Goal: Task Accomplishment & Management: Use online tool/utility

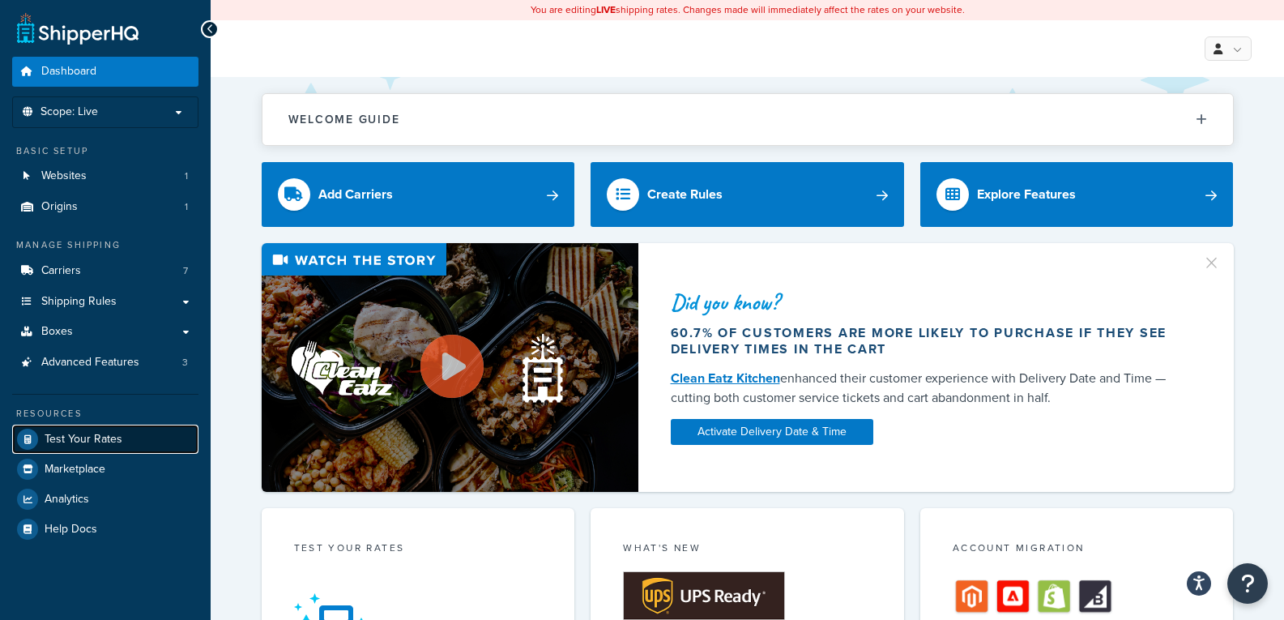
click at [45, 442] on span "Test Your Rates" at bounding box center [84, 439] width 78 height 14
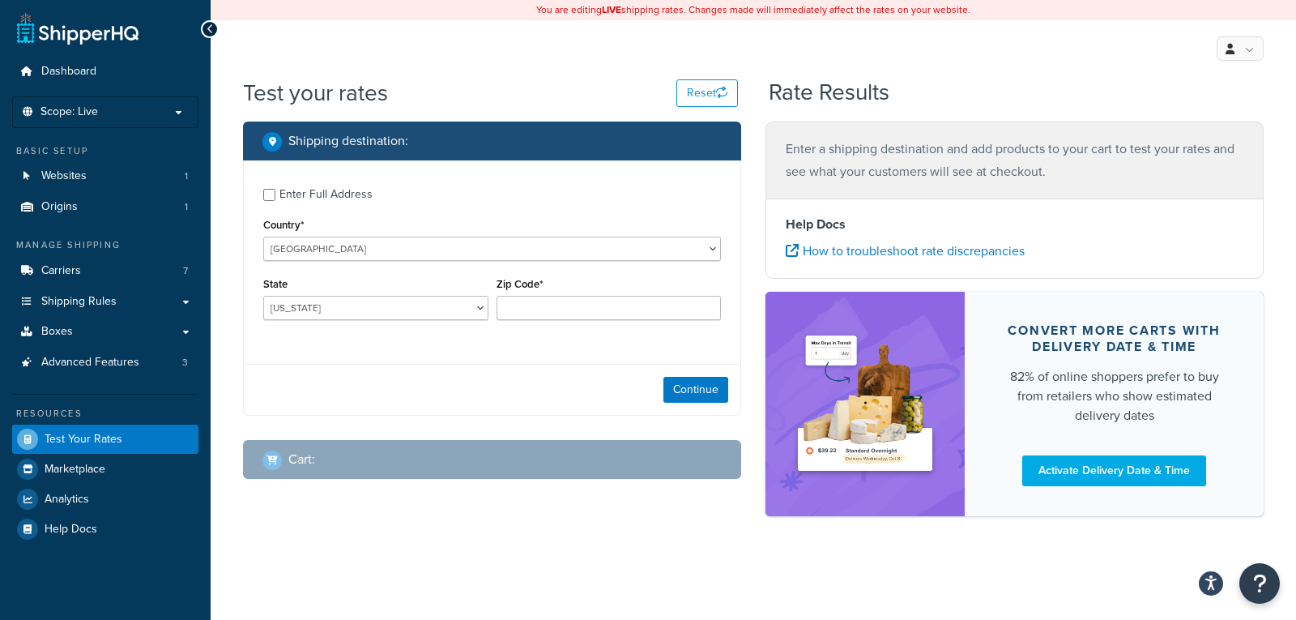
click at [271, 202] on div "Enter Full Address" at bounding box center [492, 193] width 458 height 26
click at [269, 196] on input "Enter Full Address" at bounding box center [269, 195] width 12 height 12
checkbox input "true"
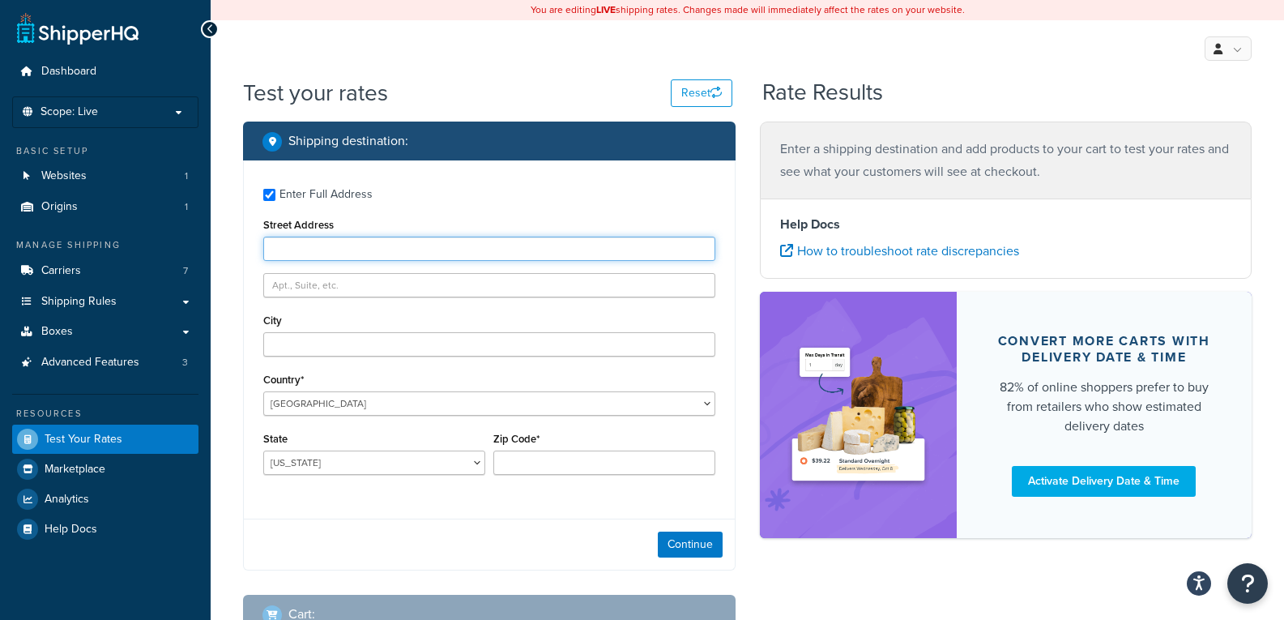
click at [305, 260] on input "Street Address" at bounding box center [489, 248] width 452 height 24
paste input "[PERSON_NAME] [STREET_ADDRESS][US_STATE] T: 4807601328"
drag, startPoint x: 329, startPoint y: 254, endPoint x: 110, endPoint y: 243, distance: 219.0
click at [110, 244] on div "Dashboard Scope: Live Basic Setup Websites 1 Origins 1 Manage Shipping Carriers…" at bounding box center [642, 369] width 1284 height 739
click at [391, 251] on input "[STREET_ADDRESS][US_STATE] T: 4807601328" at bounding box center [489, 248] width 452 height 24
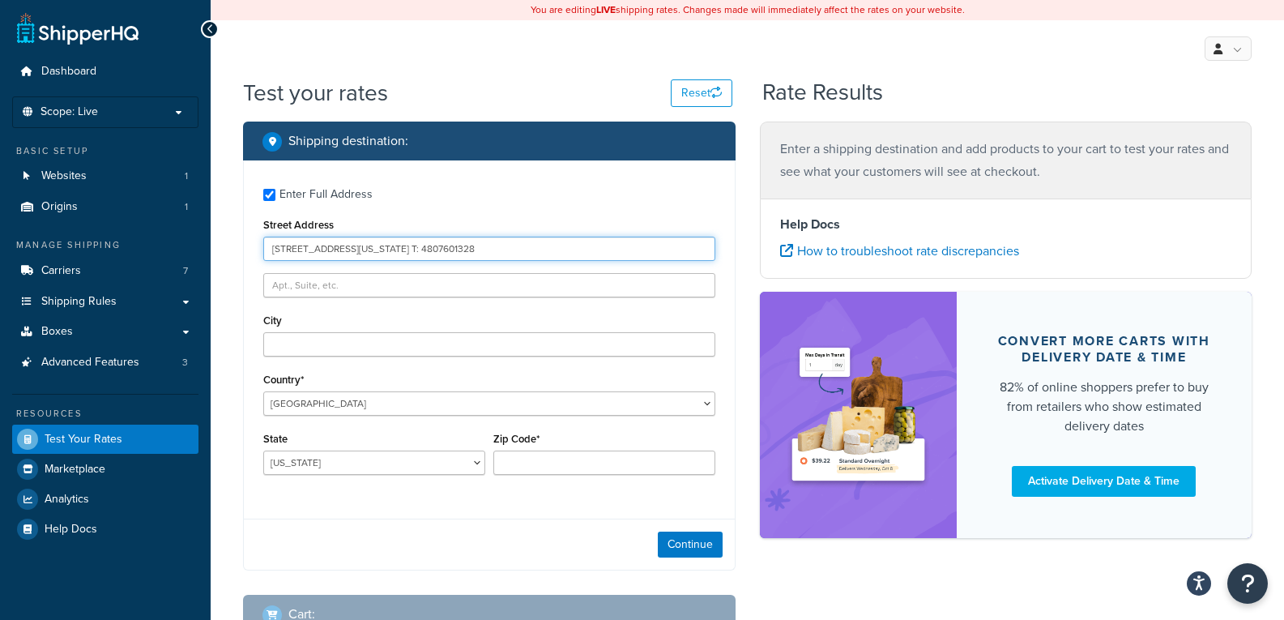
click at [392, 251] on input "[STREET_ADDRESS][US_STATE] T: 4807601328" at bounding box center [489, 248] width 452 height 24
drag, startPoint x: 390, startPoint y: 250, endPoint x: 373, endPoint y: 256, distance: 17.9
click at [360, 345] on div "Enter Full Address Street Address [STREET_ADDRESS][US_STATE] T: 4807601328 City…" at bounding box center [489, 333] width 491 height 346
click at [373, 253] on input "[STREET_ADDRESS][US_STATE] T: 4807601328" at bounding box center [489, 248] width 452 height 24
click at [381, 253] on input "[STREET_ADDRESS][US_STATE] T: 4807601328" at bounding box center [489, 248] width 452 height 24
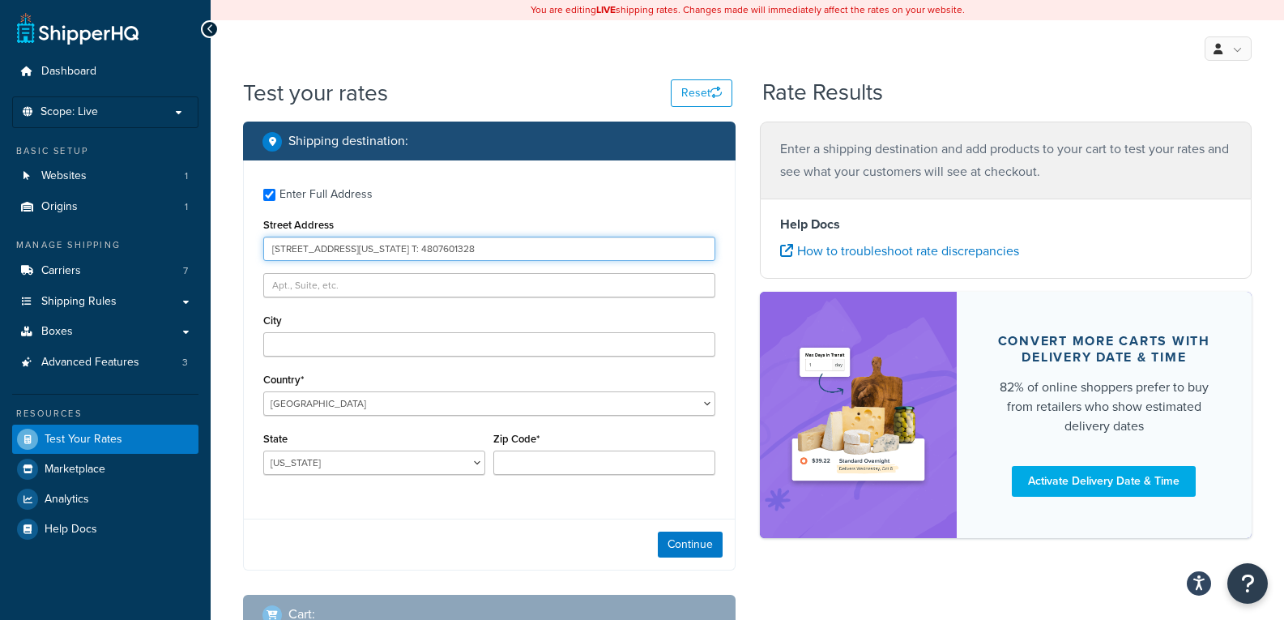
click at [381, 253] on input "[STREET_ADDRESS][US_STATE] T: 4807601328" at bounding box center [489, 248] width 452 height 24
type input "[STREET_ADDRESS][US_STATE] T: 4807601328"
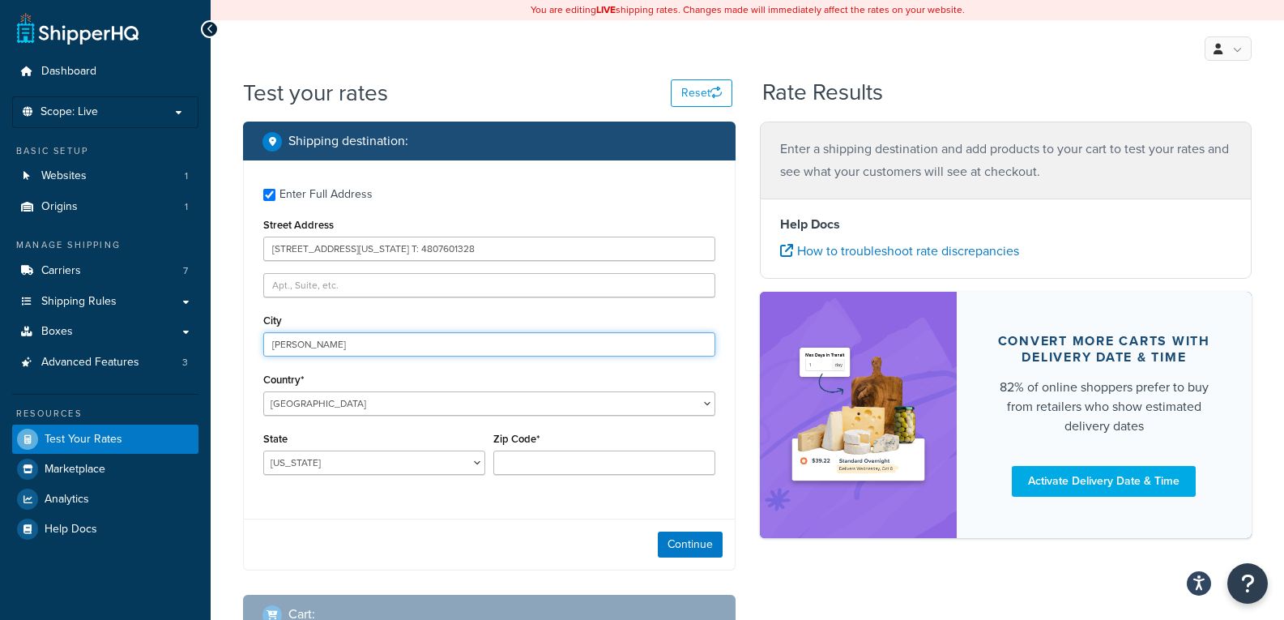
type input "[PERSON_NAME]"
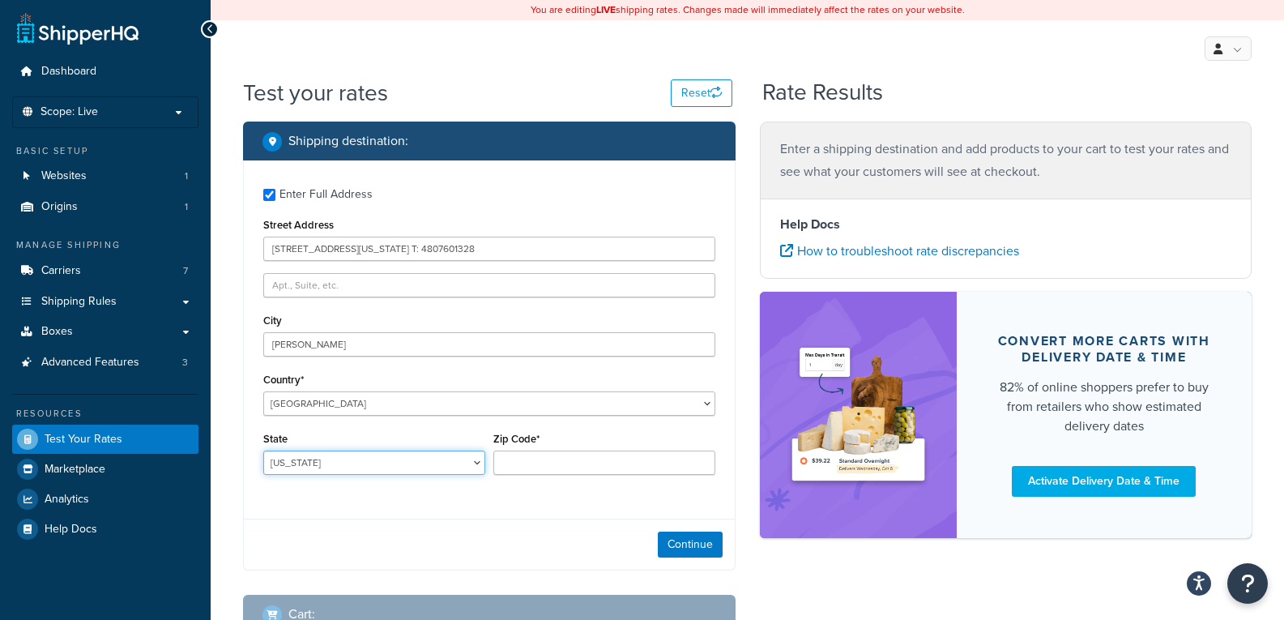
click at [352, 467] on select "[US_STATE] [US_STATE] [US_STATE] [US_STATE] [US_STATE] Armed Forces Americas Ar…" at bounding box center [374, 462] width 222 height 24
select select "AZ"
click at [263, 451] on select "[US_STATE] [US_STATE] [US_STATE] [US_STATE] [US_STATE] Armed Forces Americas Ar…" at bounding box center [374, 462] width 222 height 24
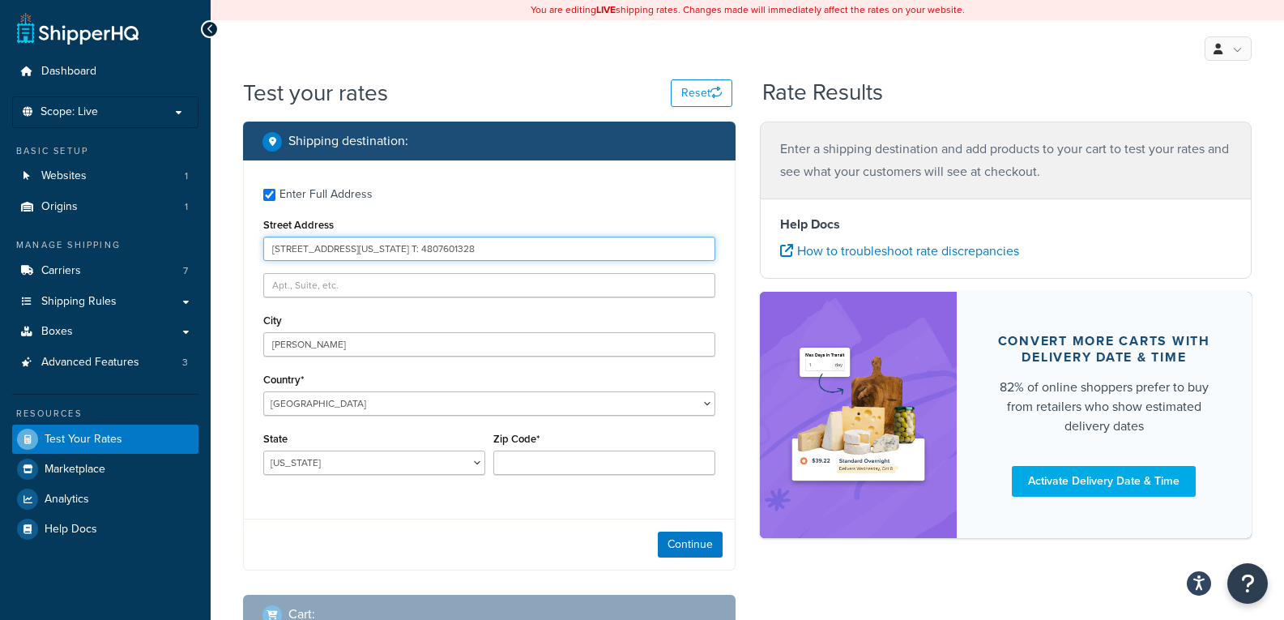
click at [437, 247] on input "[STREET_ADDRESS][US_STATE] T: 4807601328" at bounding box center [489, 248] width 452 height 24
type input "[STREET_ADDRESS][US_STATE] T: 4807601328"
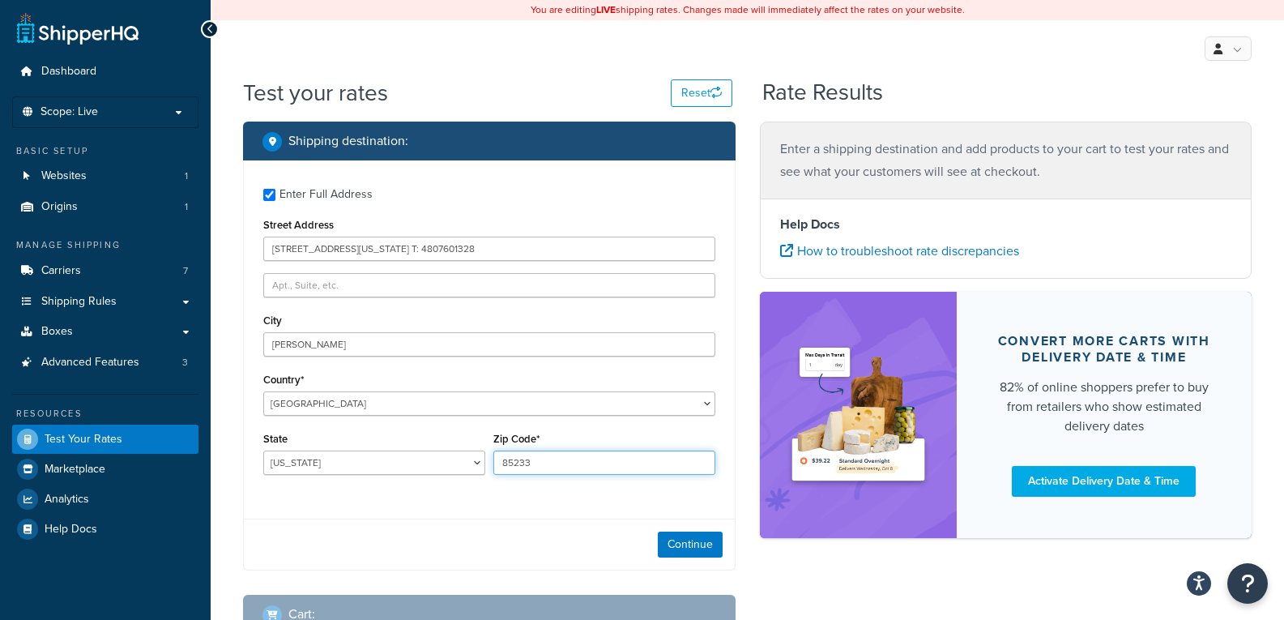
type input "85233"
click at [534, 264] on div "Enter Full Address Street Address [STREET_ADDRESS][US_STATE] T: 4807601328 City…" at bounding box center [489, 333] width 491 height 346
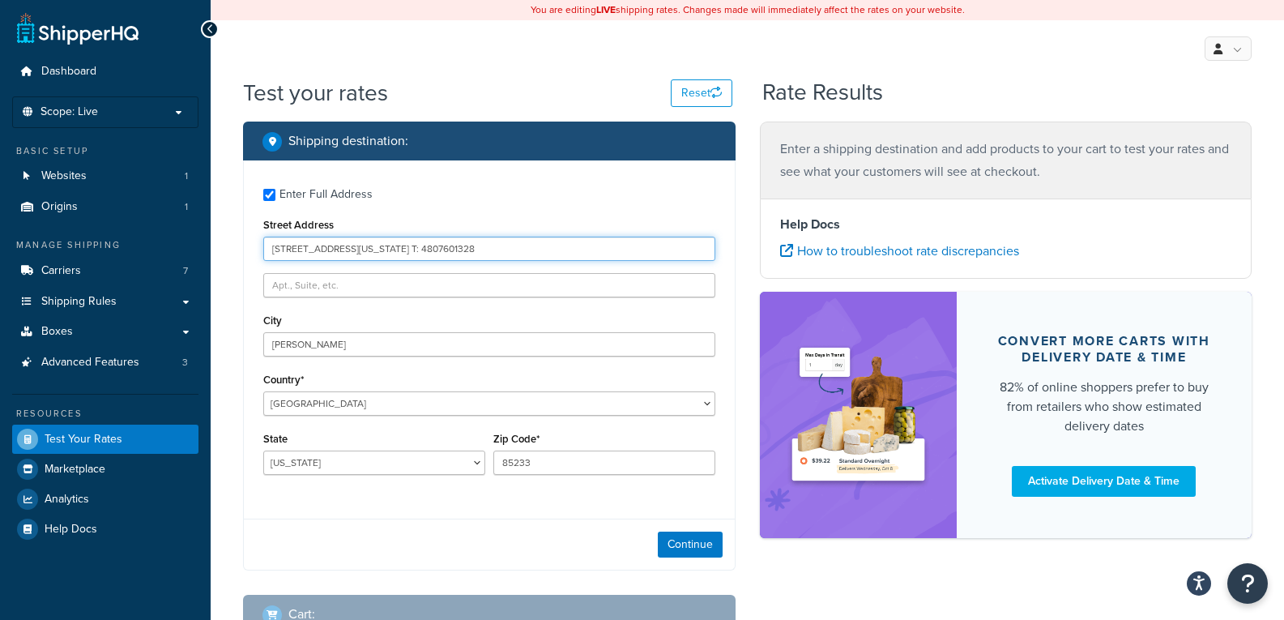
drag, startPoint x: 534, startPoint y: 251, endPoint x: 370, endPoint y: 237, distance: 164.2
click at [370, 237] on input "[STREET_ADDRESS][US_STATE] T: 4807601328" at bounding box center [489, 248] width 452 height 24
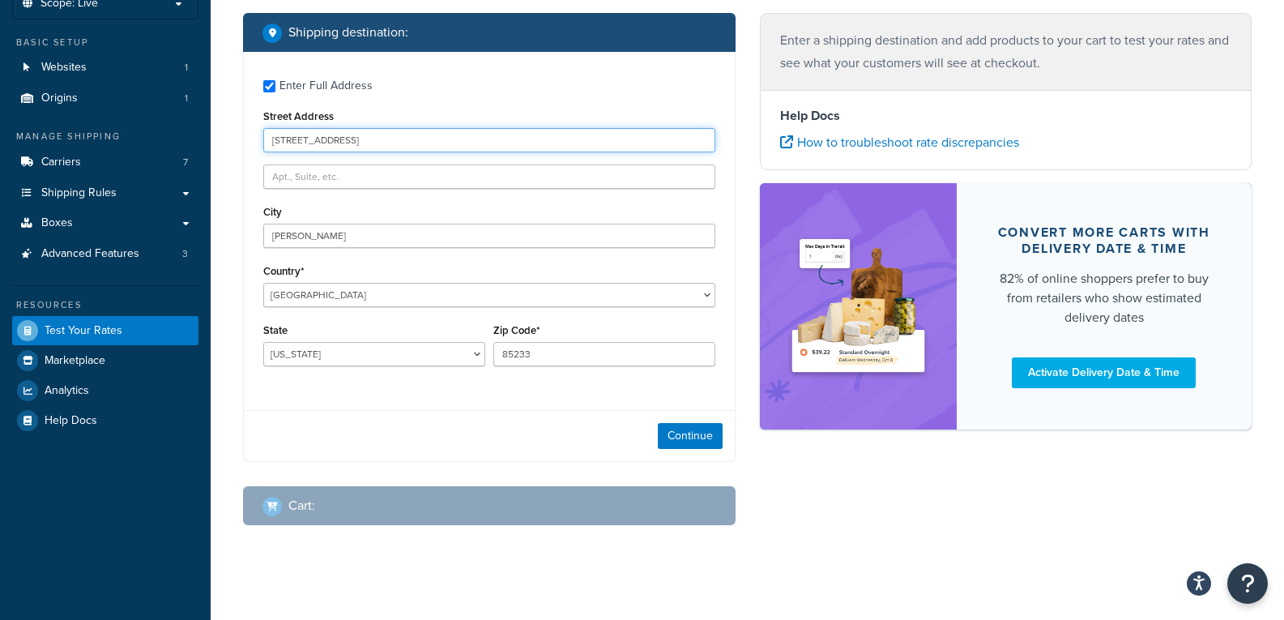
scroll to position [121, 0]
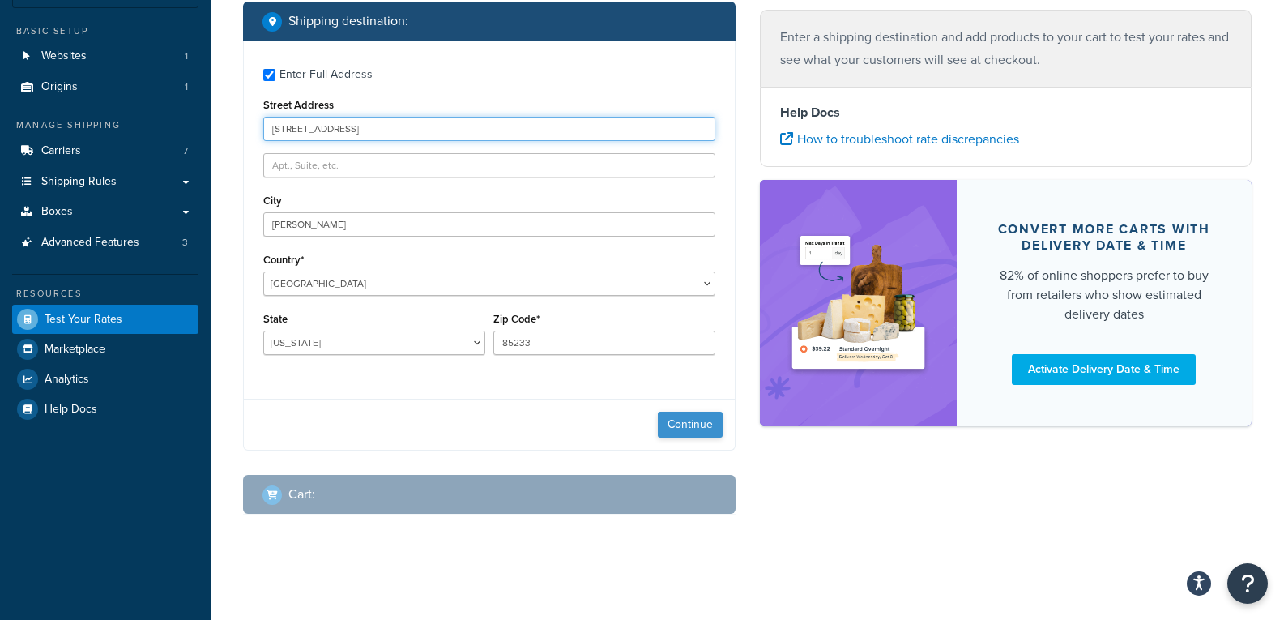
type input "[STREET_ADDRESS]"
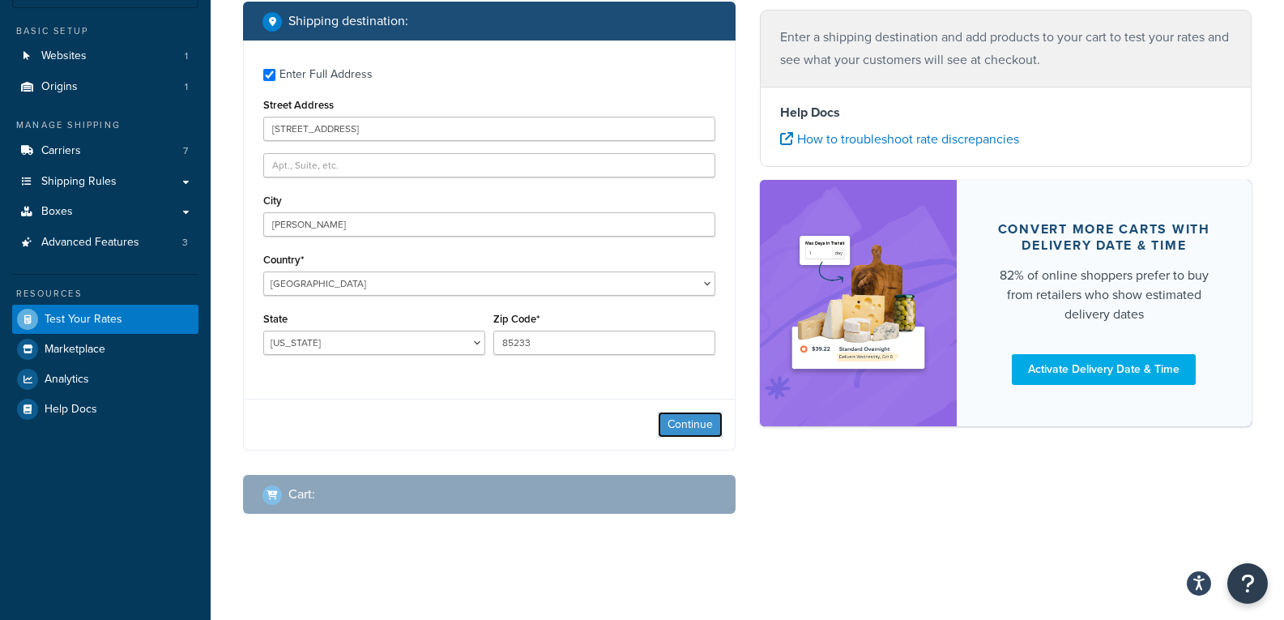
click at [681, 420] on button "Continue" at bounding box center [690, 424] width 65 height 26
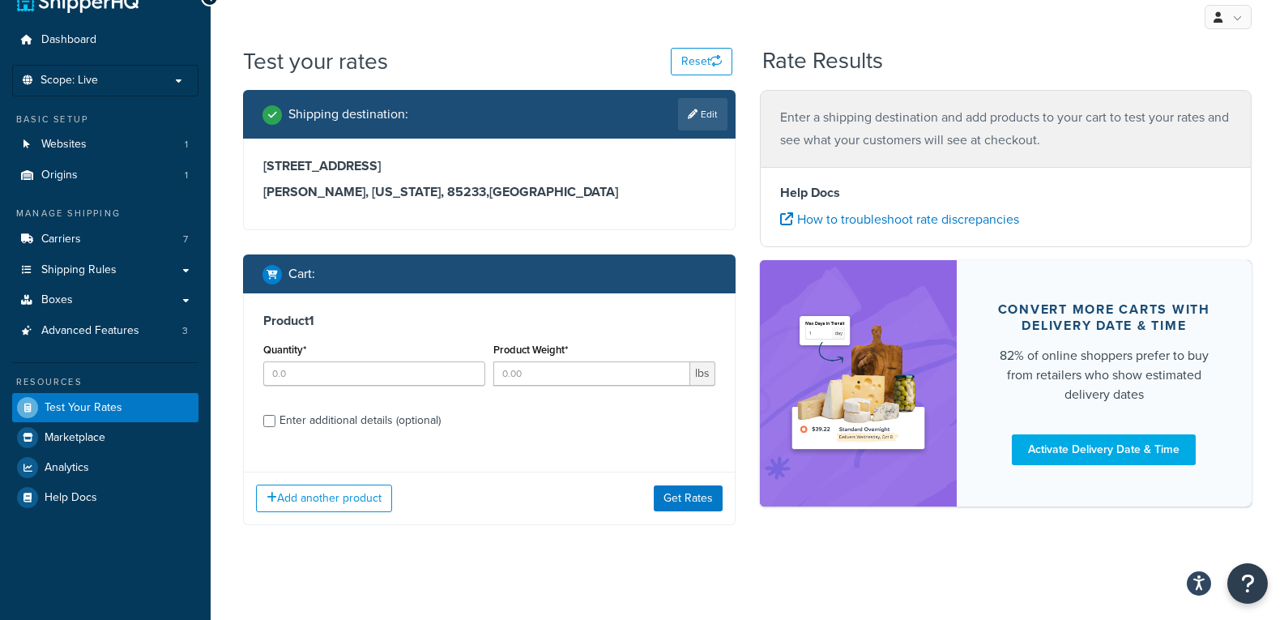
scroll to position [43, 0]
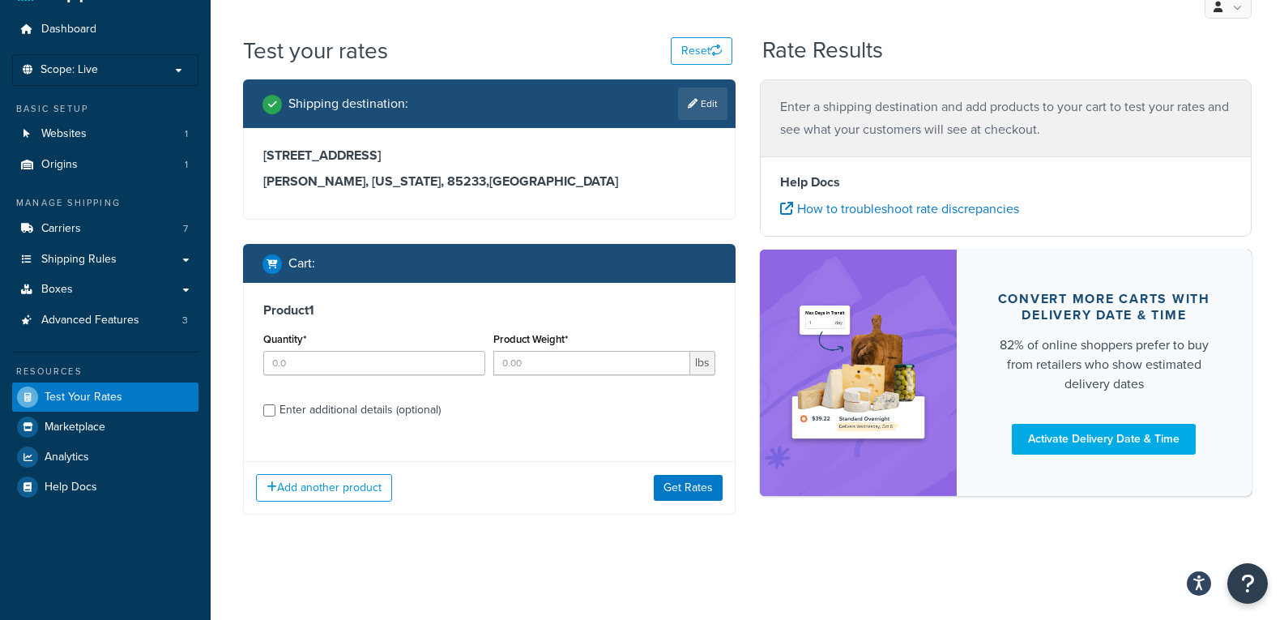
click at [317, 344] on div "Quantity*" at bounding box center [374, 351] width 222 height 47
click at [420, 362] on input "Quantity*" at bounding box center [374, 363] width 222 height 24
type input "1"
click at [552, 367] on input "Product Weight*" at bounding box center [591, 363] width 197 height 24
type input "13.9"
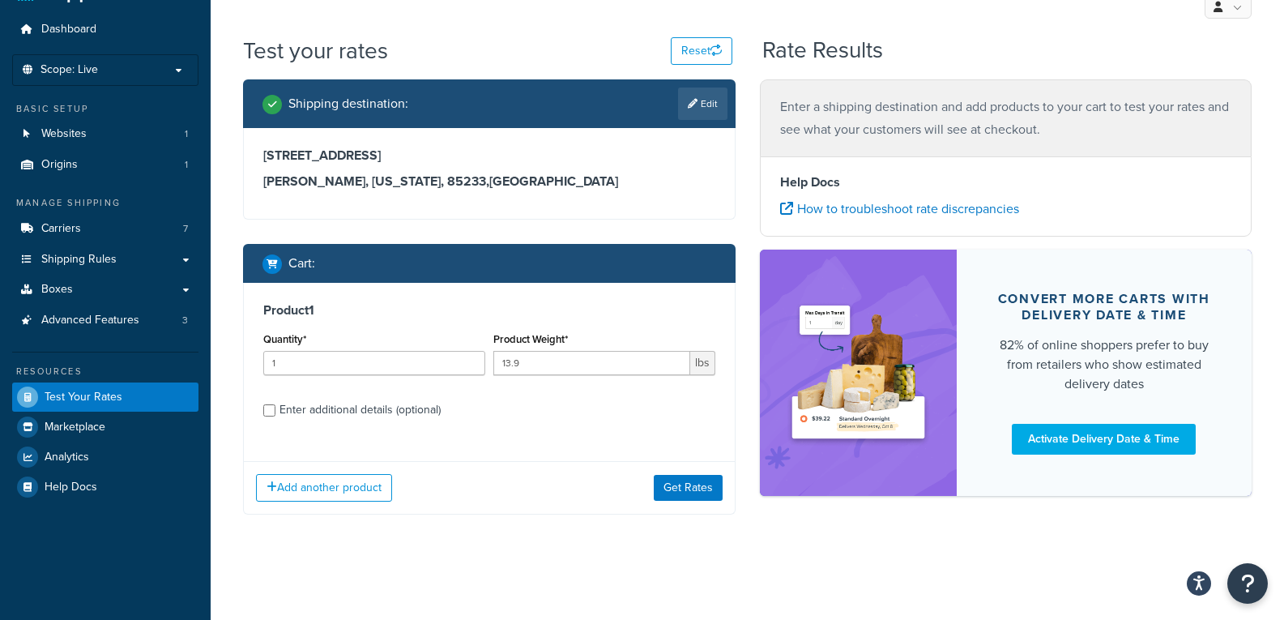
click at [416, 407] on div "Enter additional details (optional)" at bounding box center [359, 409] width 161 height 23
click at [275, 407] on input "Enter additional details (optional)" at bounding box center [269, 410] width 12 height 12
checkbox input "true"
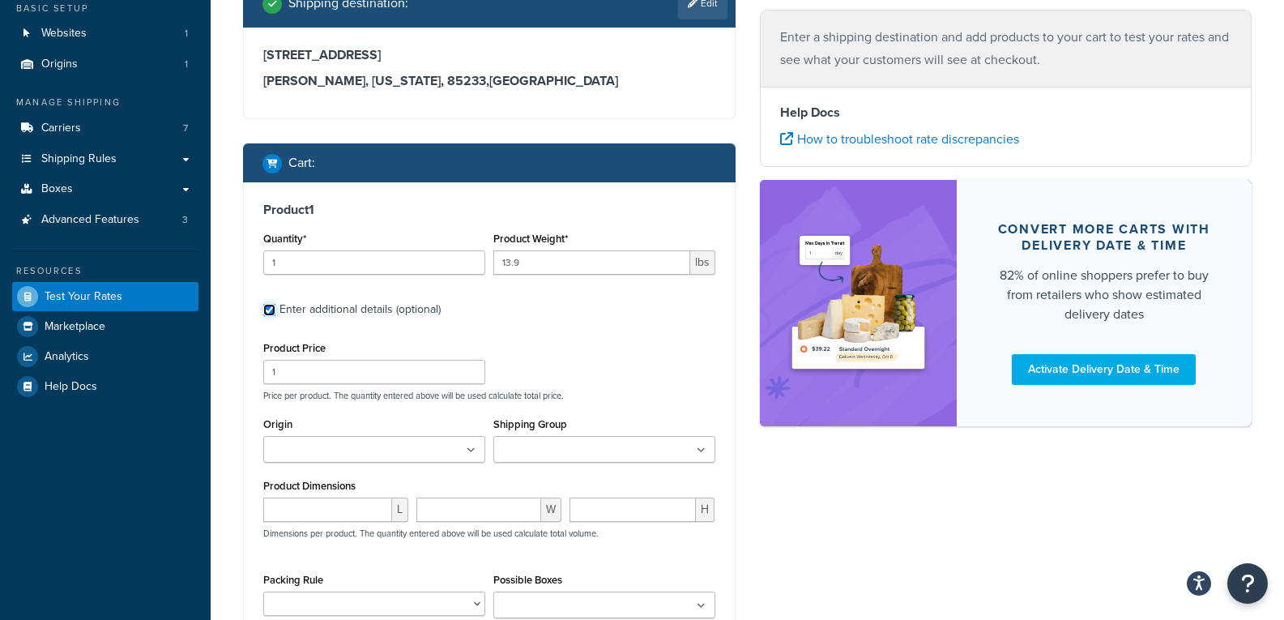
scroll to position [277, 0]
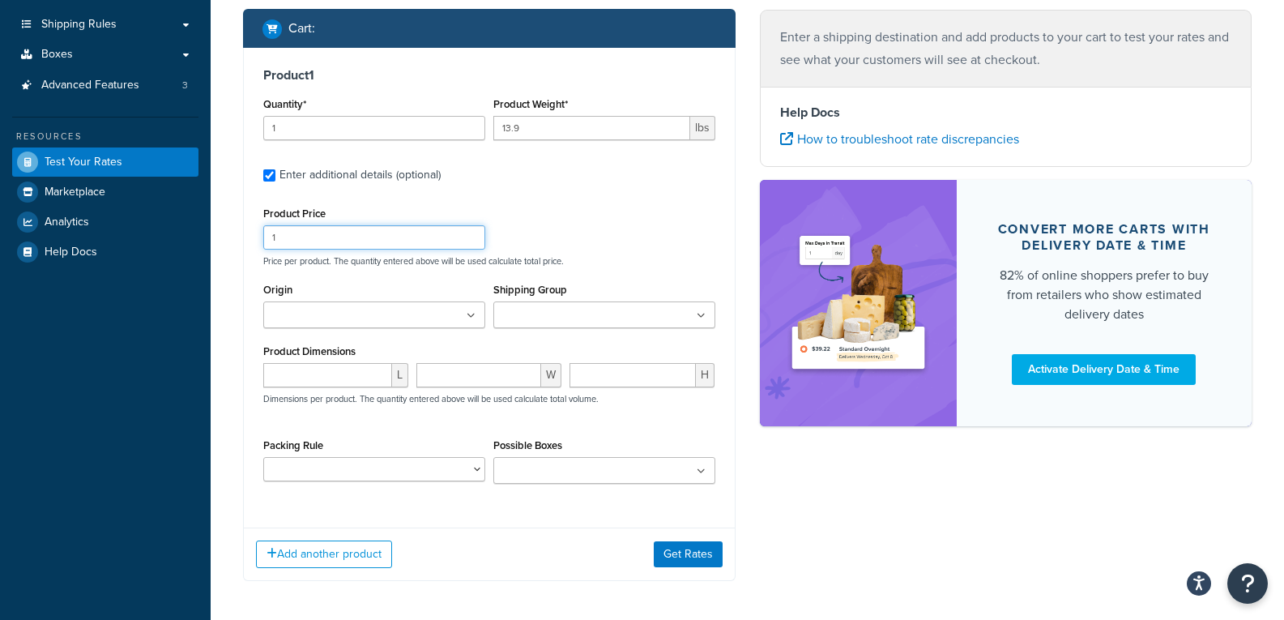
click at [393, 245] on input "1" at bounding box center [374, 237] width 222 height 24
paste input "487.50"
type input "1487.50"
click at [349, 325] on input "Origin" at bounding box center [339, 316] width 143 height 18
click at [300, 381] on input "number" at bounding box center [327, 375] width 129 height 24
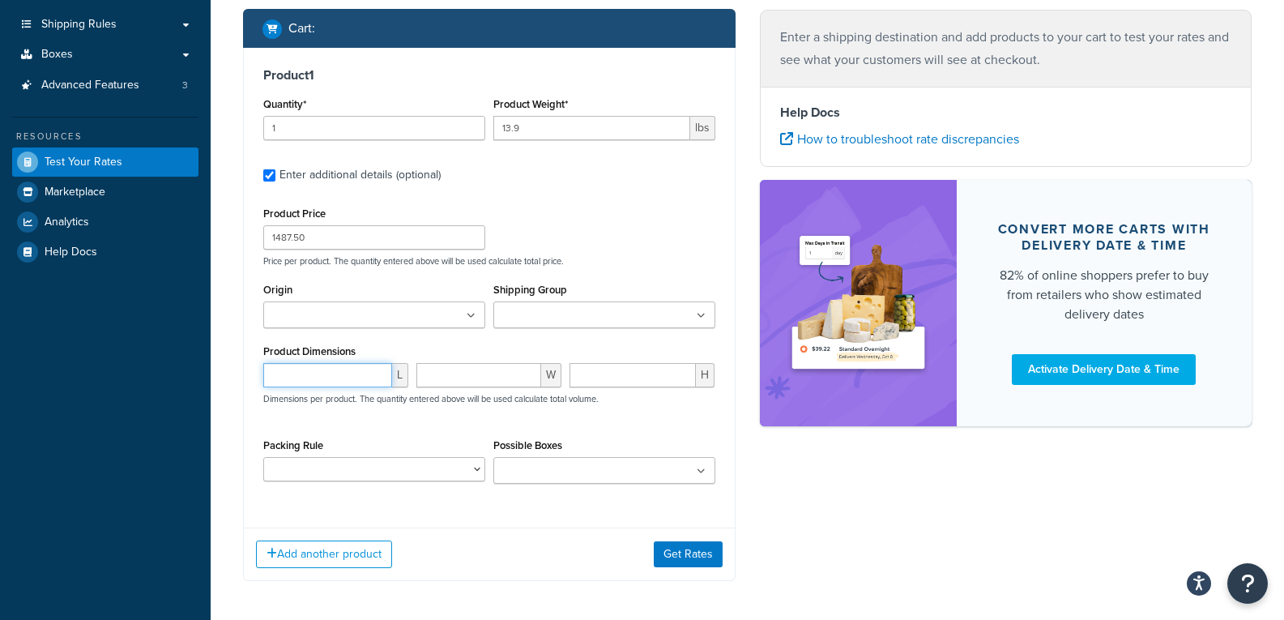
type input "9"
type input "29"
type input "9"
type input "7"
click at [357, 545] on button "Add another product" at bounding box center [324, 554] width 136 height 28
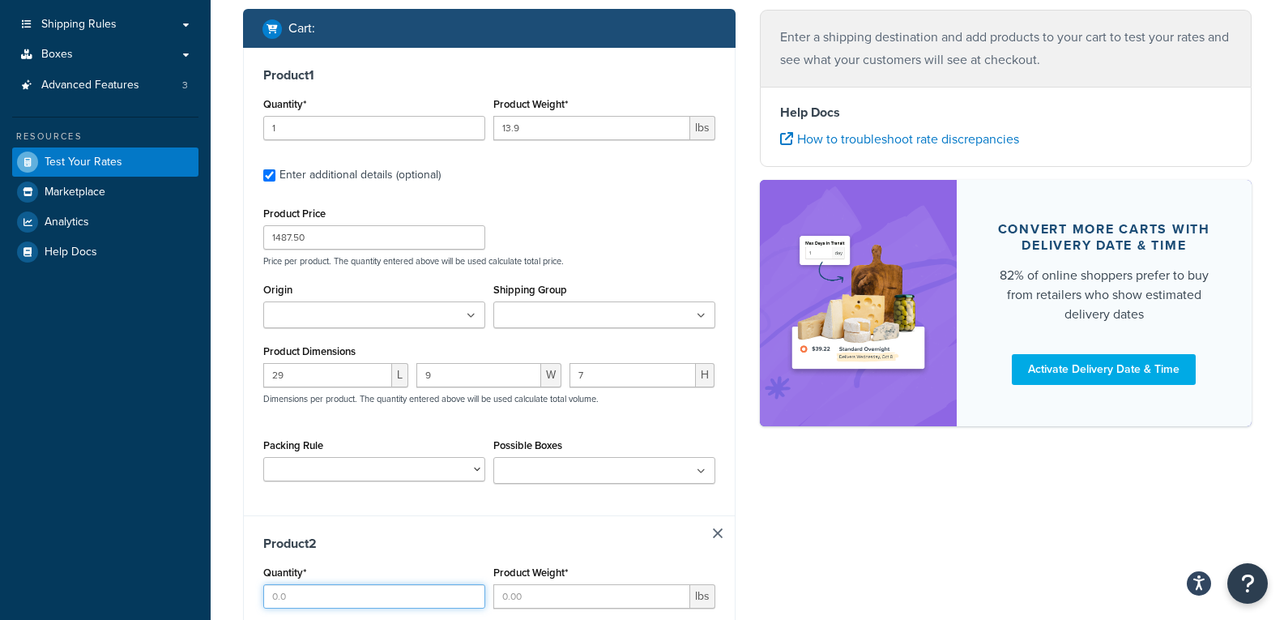
click at [327, 598] on input "Quantity*" at bounding box center [374, 596] width 222 height 24
type input "1"
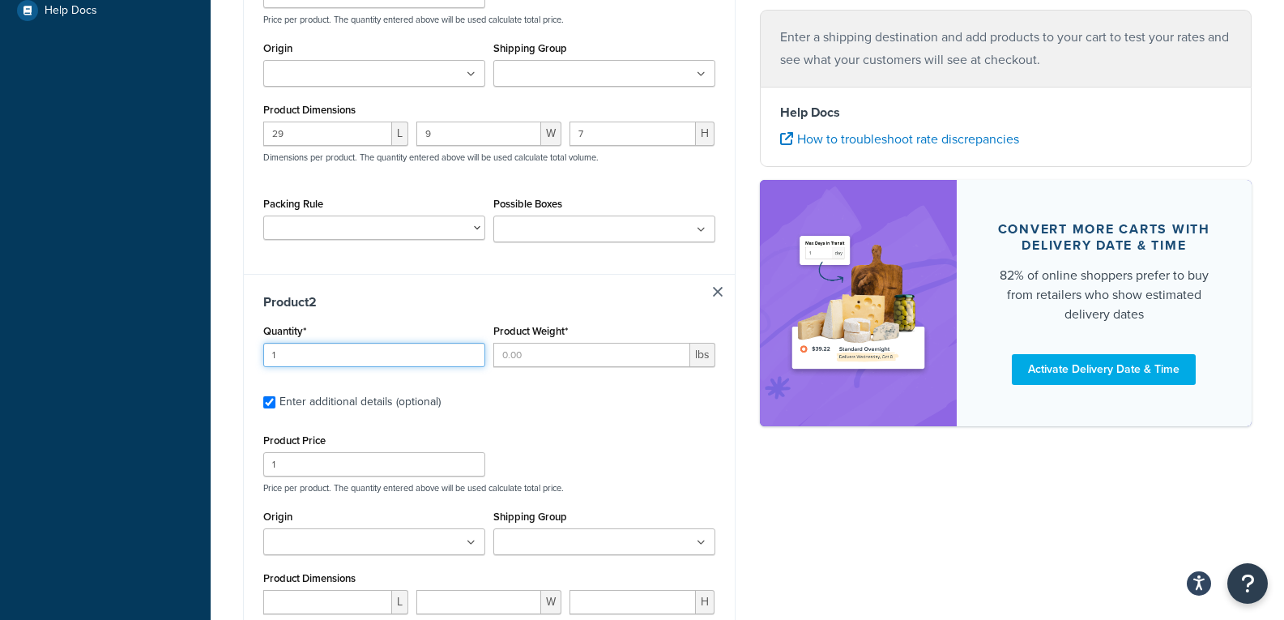
scroll to position [526, 0]
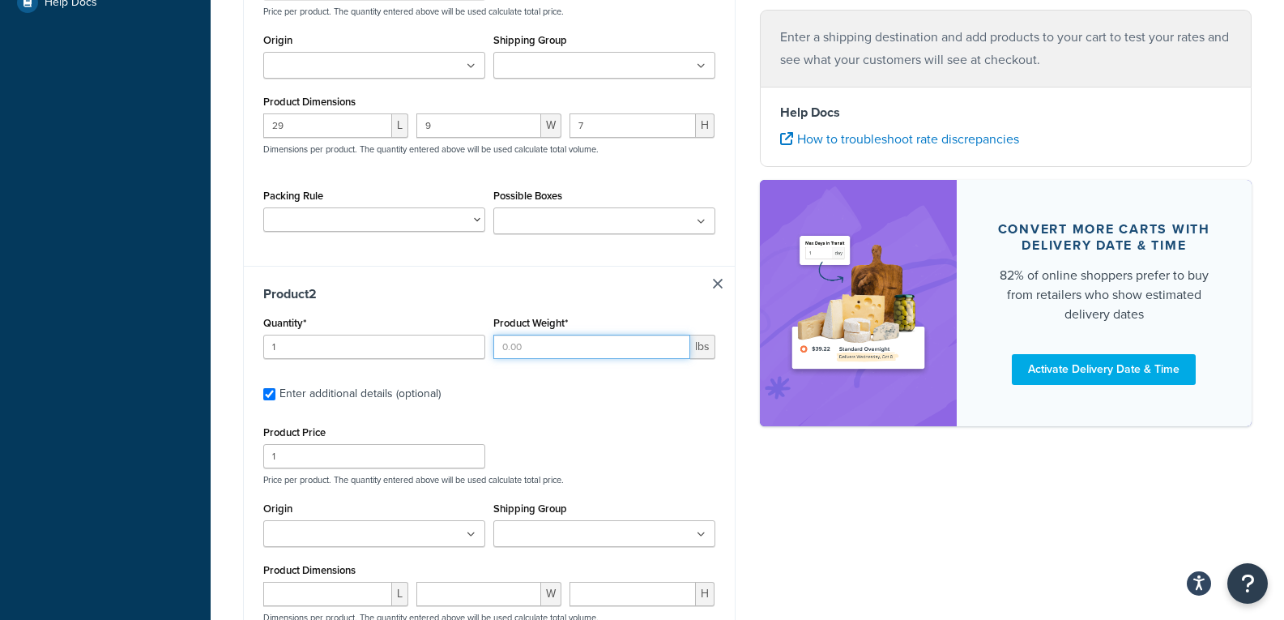
click at [535, 348] on input "Product Weight*" at bounding box center [591, 346] width 197 height 24
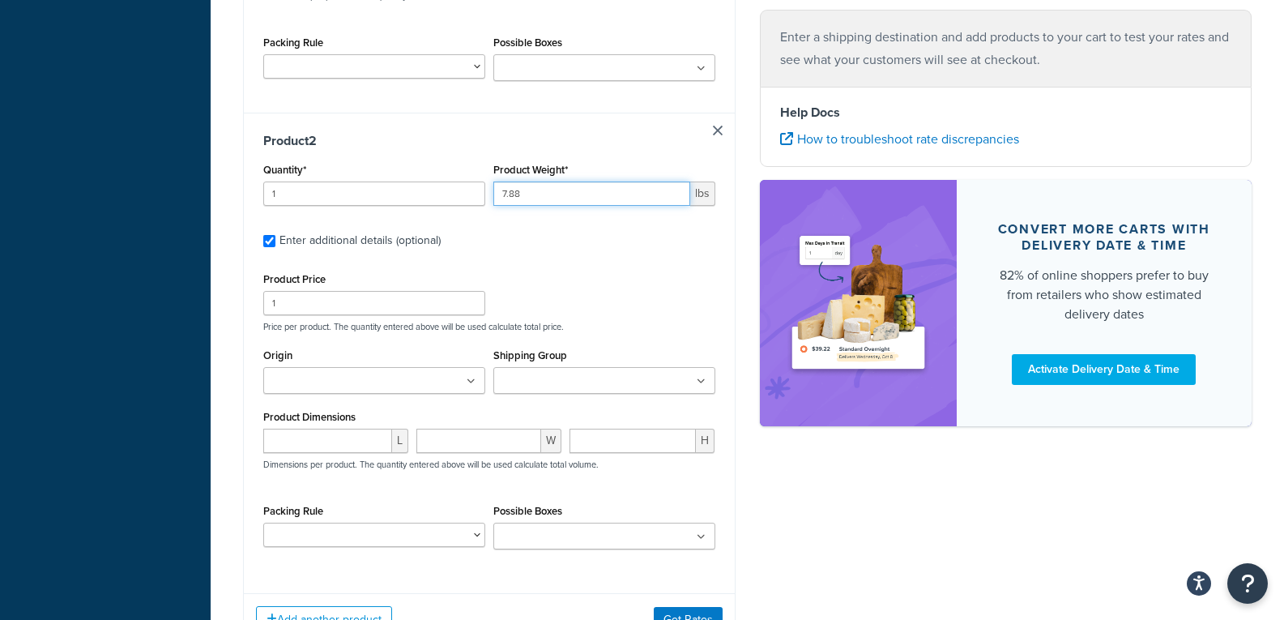
scroll to position [713, 0]
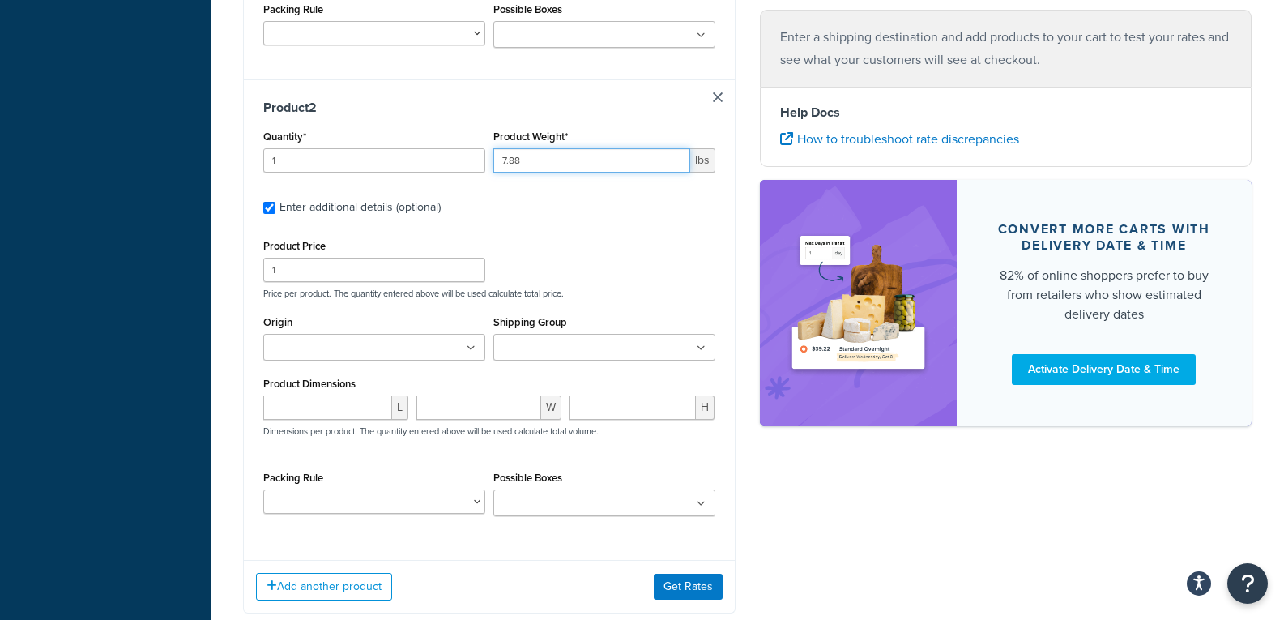
type input "7.88"
click at [364, 272] on input "1" at bounding box center [374, 270] width 222 height 24
paste input "776.69"
type input "776.69"
click at [343, 411] on input "number" at bounding box center [327, 407] width 129 height 24
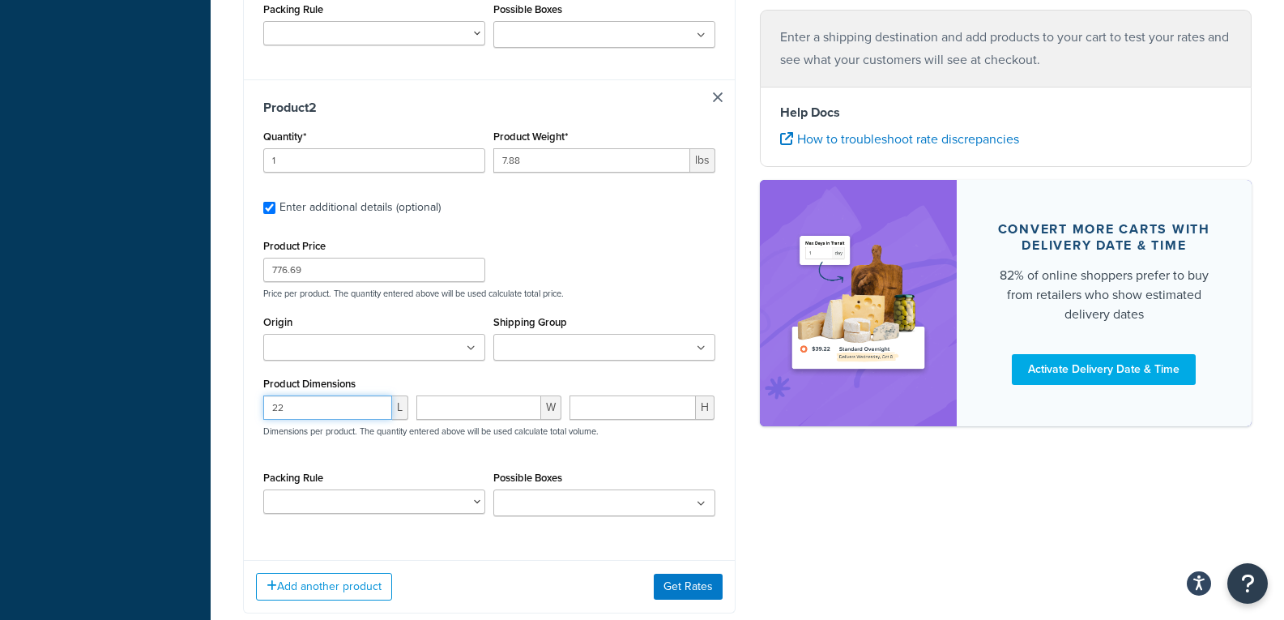
type input "22"
type input "7"
type input "6"
drag, startPoint x: 732, startPoint y: 596, endPoint x: 713, endPoint y: 589, distance: 20.0
click at [725, 595] on div "Add another product Get Rates" at bounding box center [489, 586] width 491 height 53
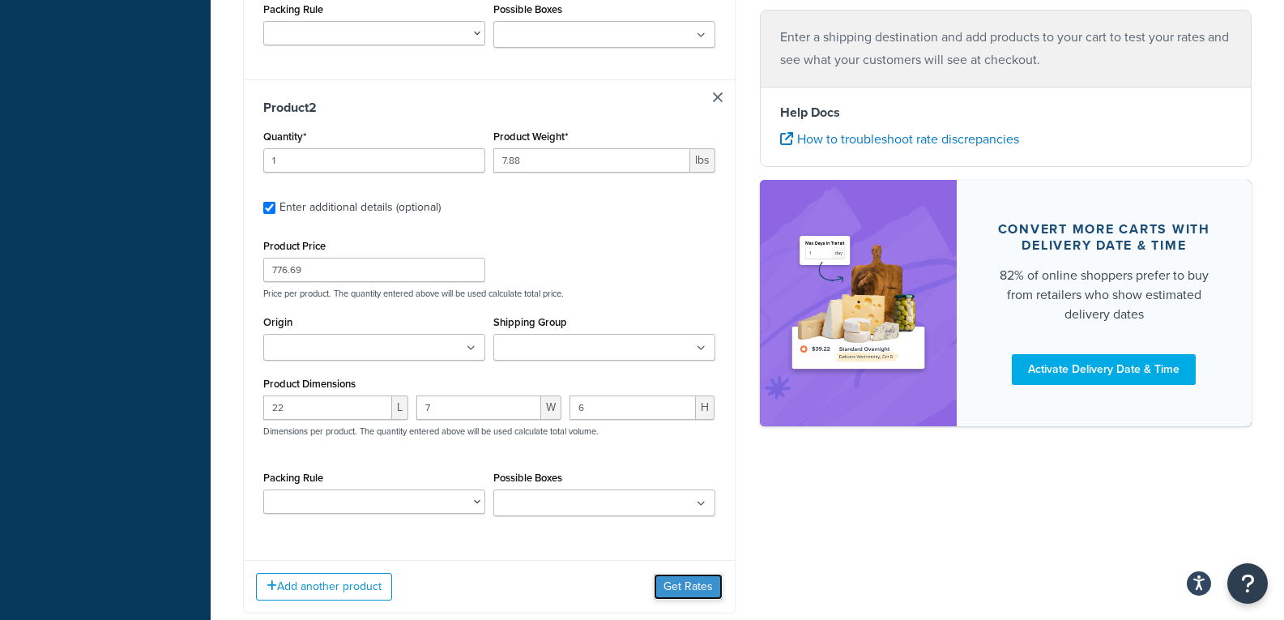
click at [713, 589] on button "Get Rates" at bounding box center [688, 586] width 69 height 26
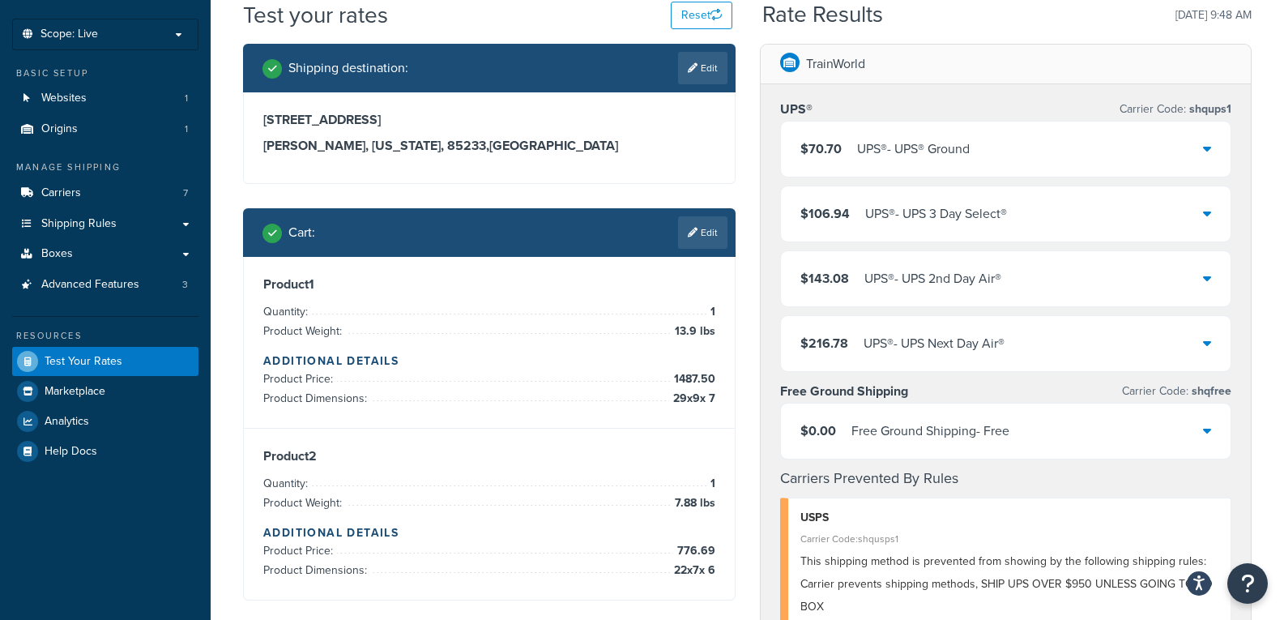
scroll to position [65, 0]
